Goal: Task Accomplishment & Management: Use online tool/utility

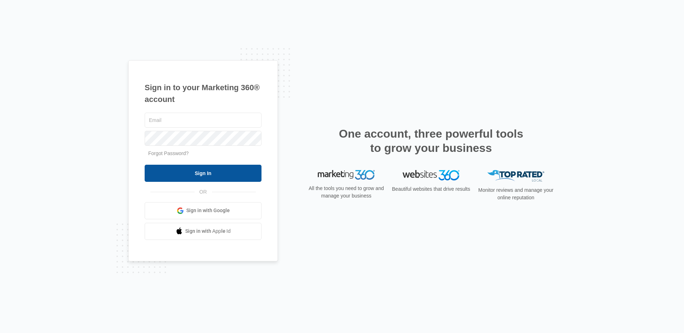
type input "[EMAIL_ADDRESS][PERSON_NAME][DOMAIN_NAME]"
click at [193, 175] on input "Sign In" at bounding box center [203, 173] width 117 height 17
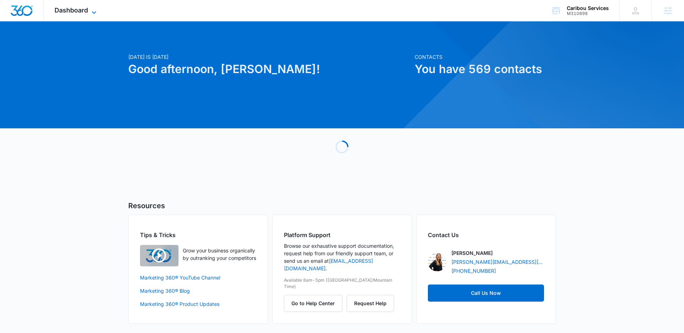
click at [81, 12] on span "Dashboard" at bounding box center [71, 9] width 33 height 7
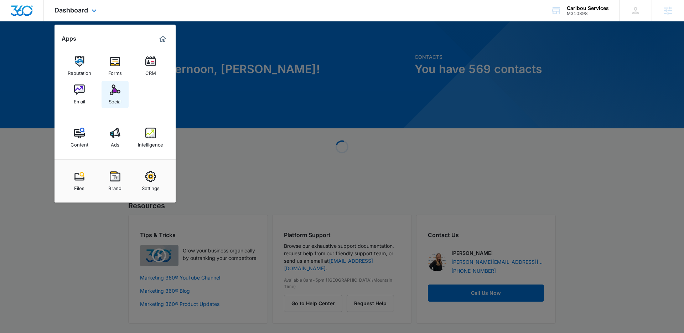
click at [116, 97] on div "Social" at bounding box center [115, 99] width 13 height 9
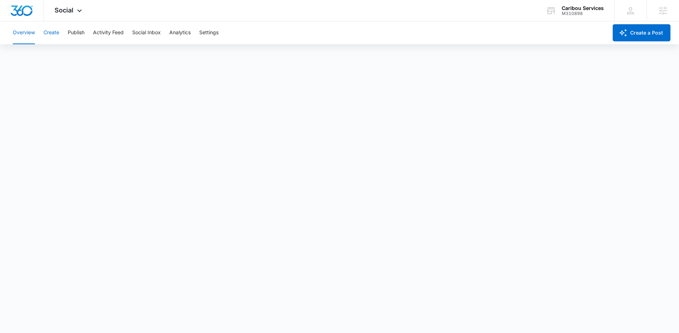
click at [49, 32] on button "Create" at bounding box center [51, 32] width 16 height 23
click at [33, 56] on button "Content Library" at bounding box center [31, 55] width 36 height 20
click at [74, 60] on button "Approvals" at bounding box center [70, 55] width 24 height 20
